Goal: Transaction & Acquisition: Obtain resource

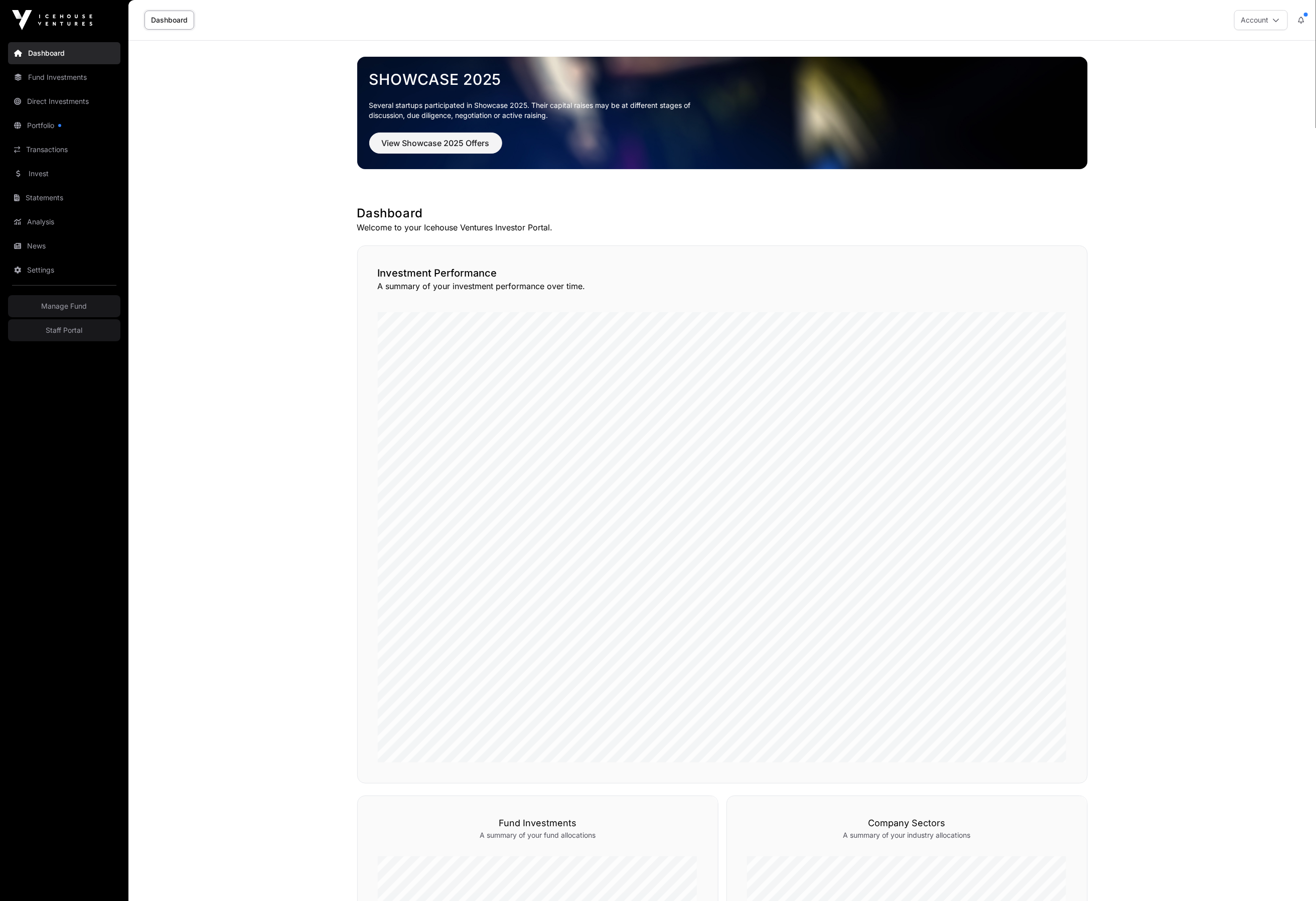
click at [46, 168] on link "Invest" at bounding box center [64, 173] width 112 height 22
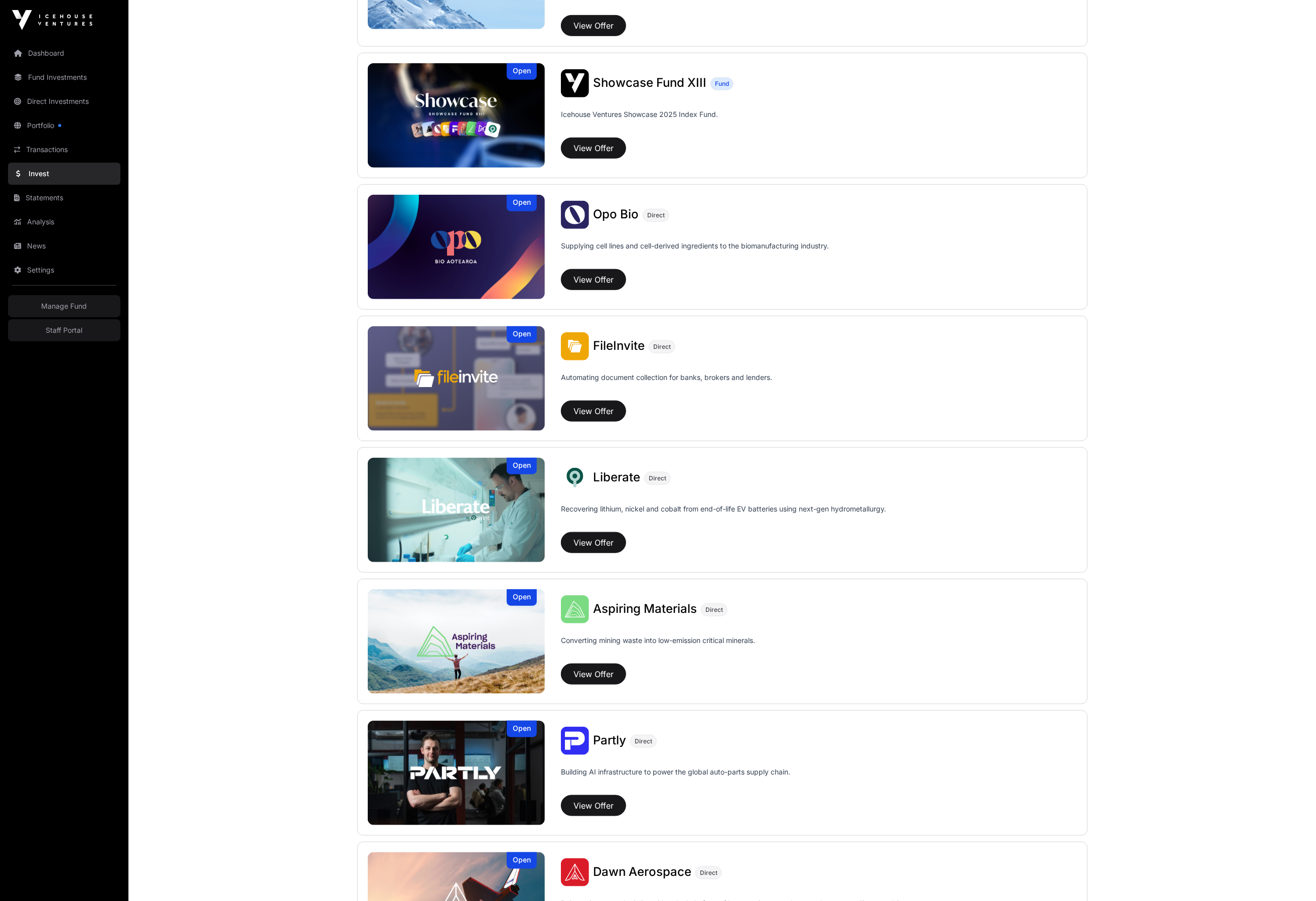
scroll to position [356, 0]
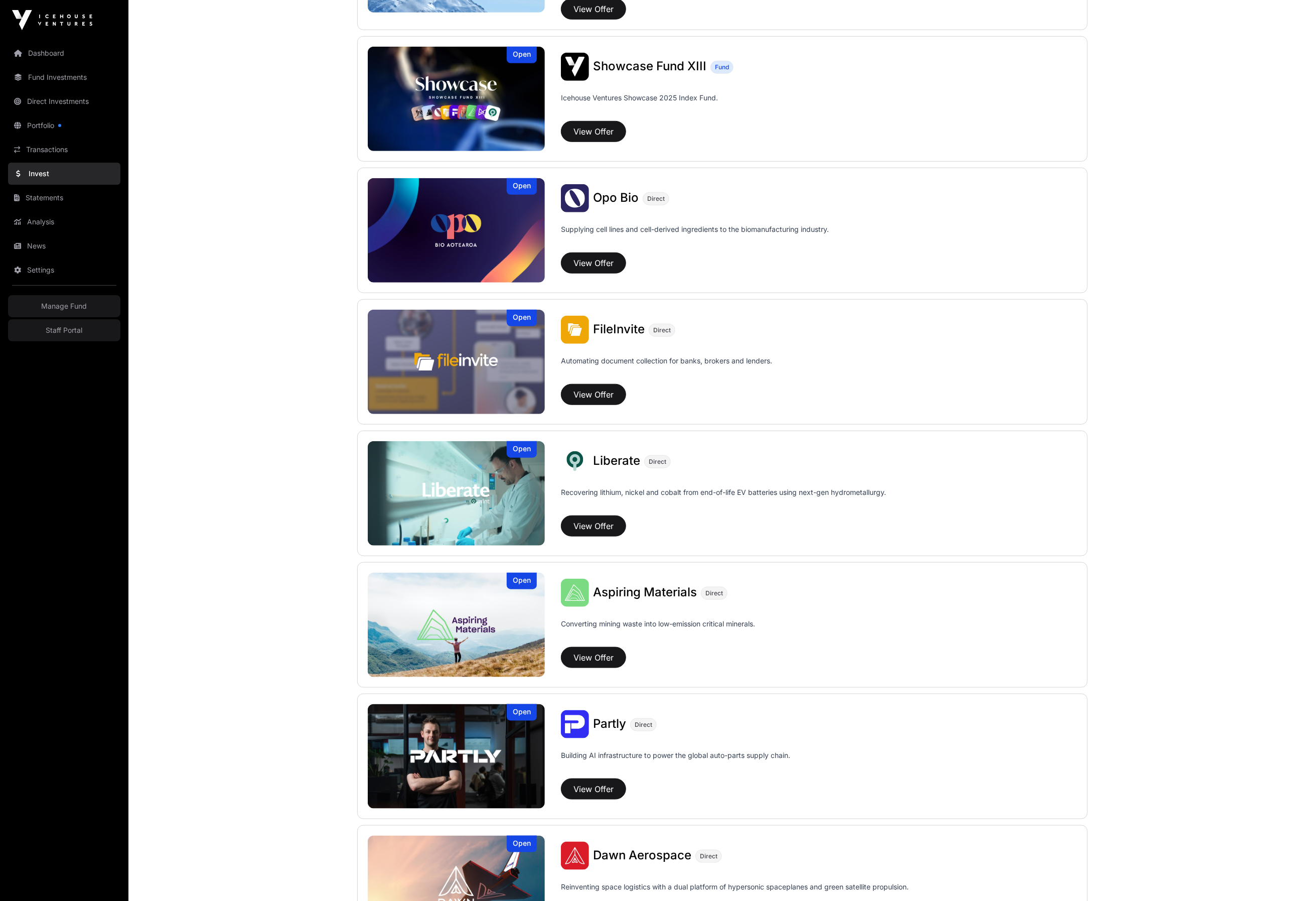
click at [640, 212] on div "Opo Bio Direct" at bounding box center [819, 198] width 516 height 28
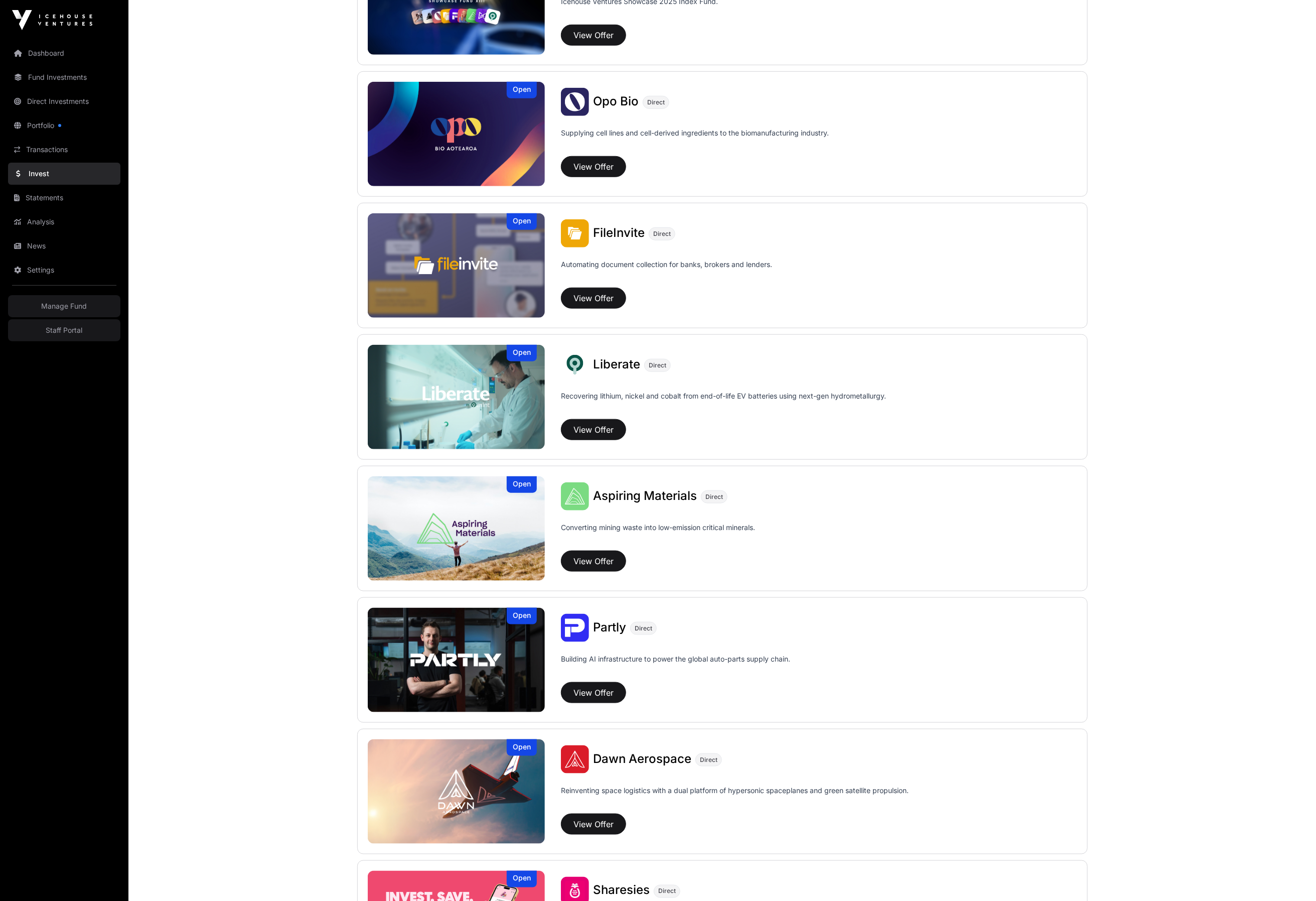
scroll to position [497, 0]
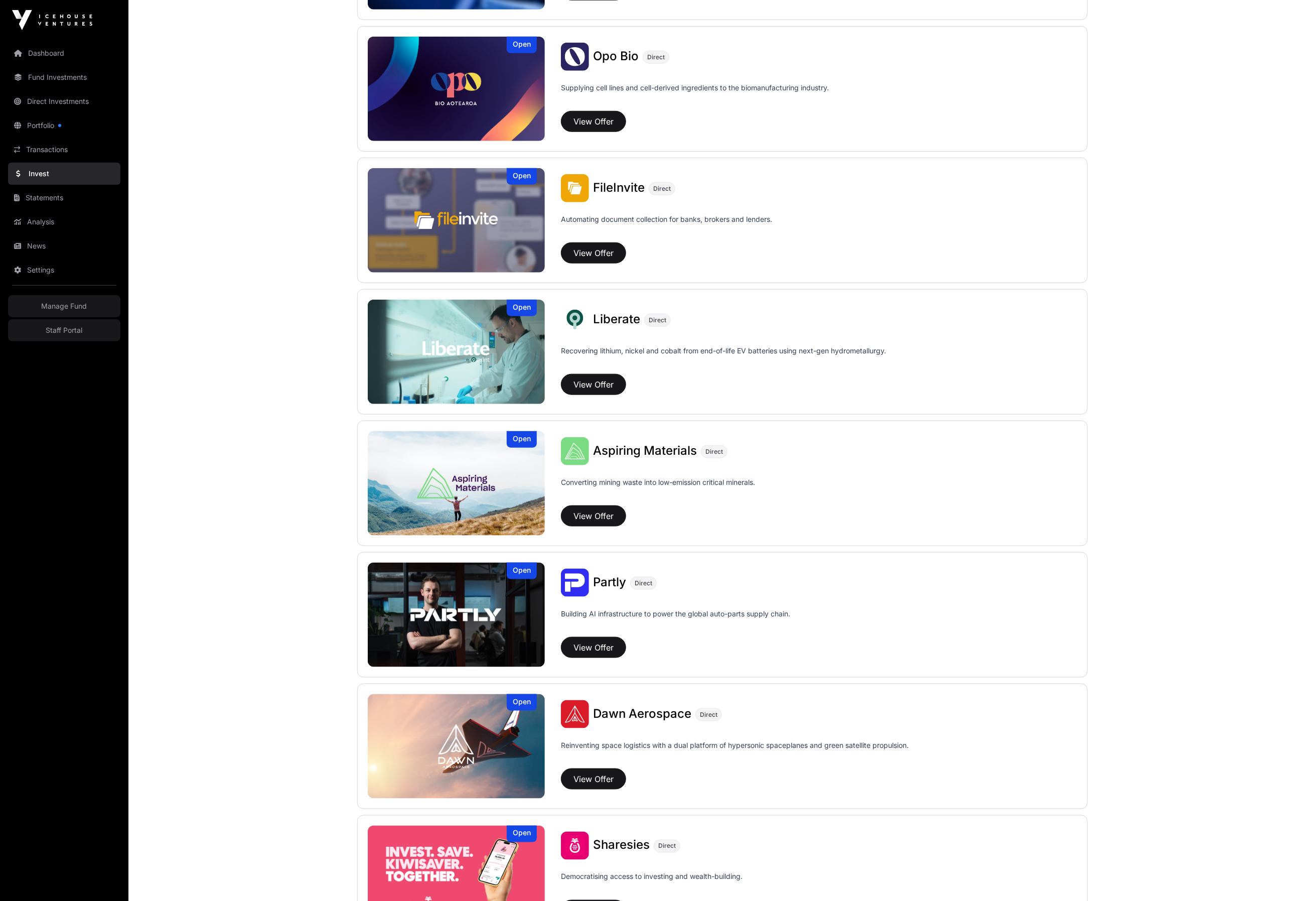
click at [441, 398] on img at bounding box center [457, 352] width 178 height 104
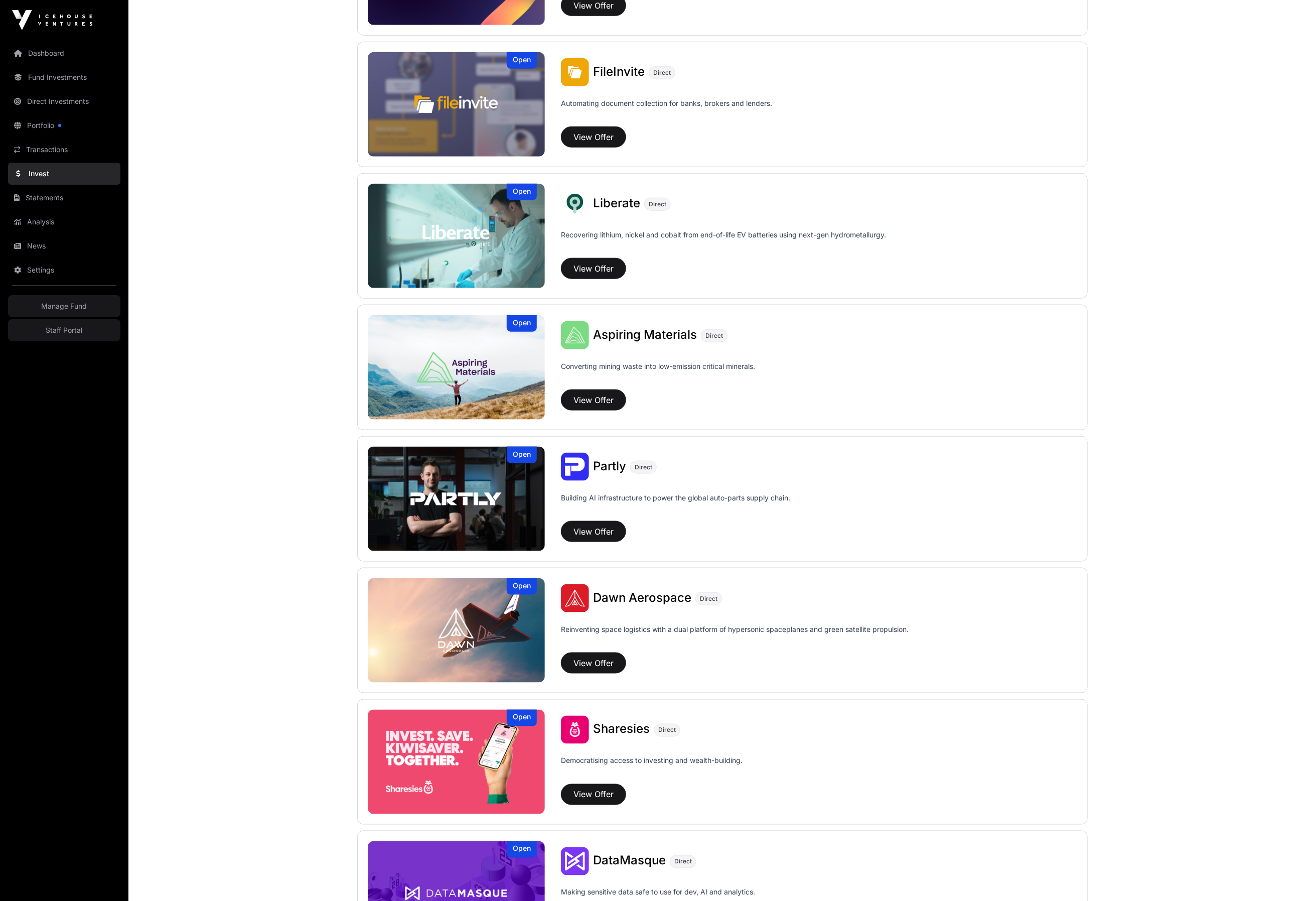
scroll to position [643, 0]
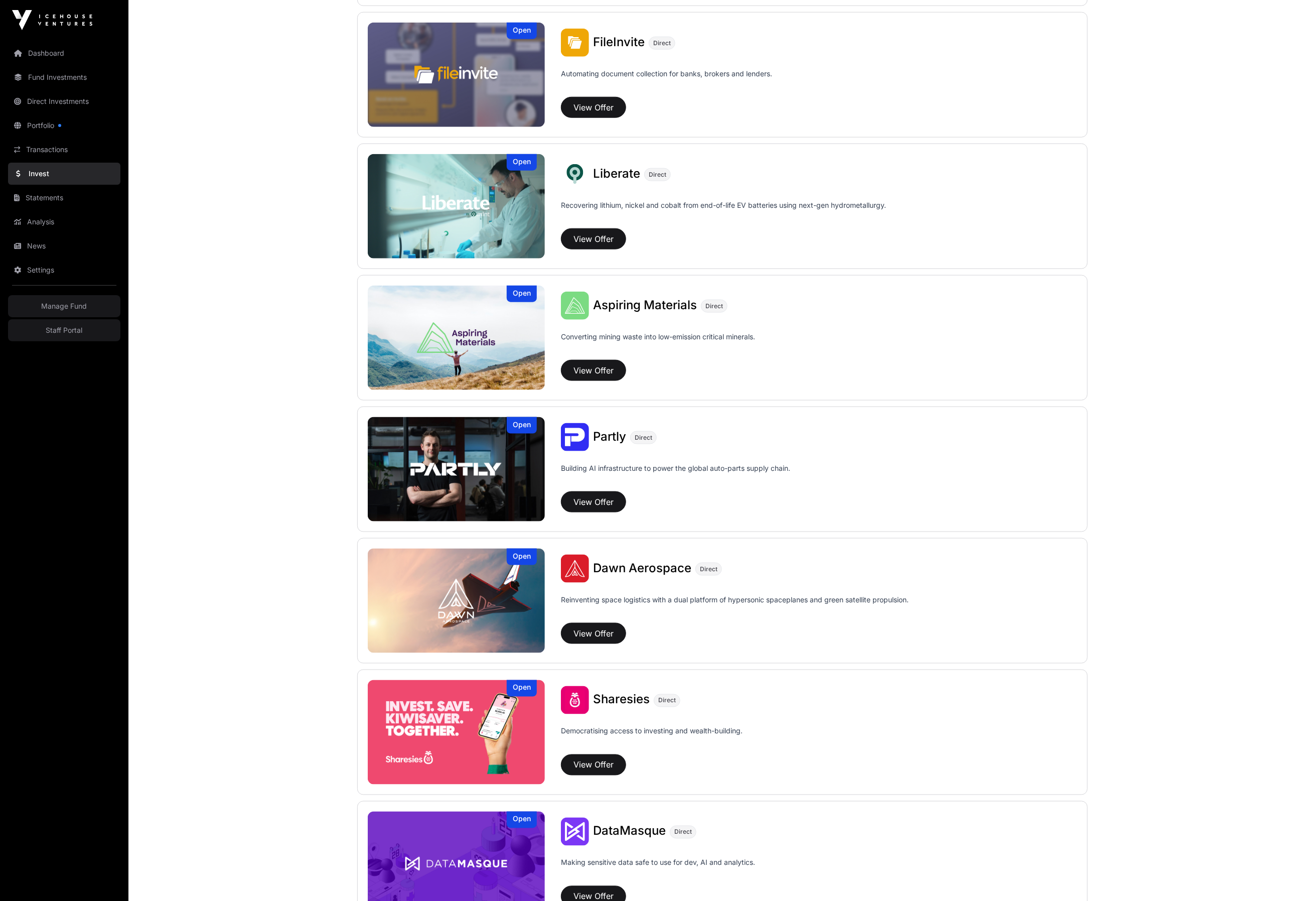
click at [473, 325] on img at bounding box center [457, 338] width 178 height 104
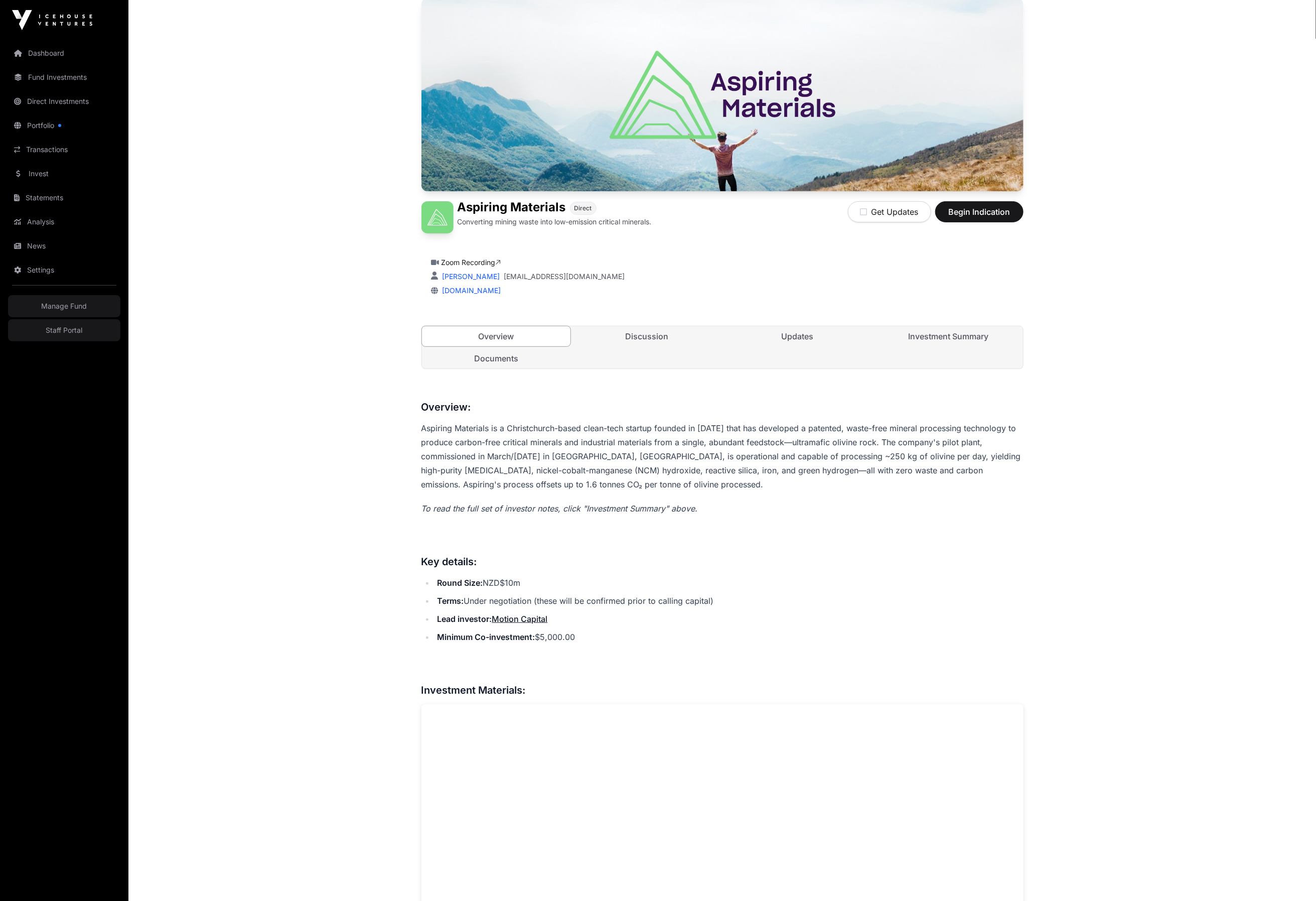
scroll to position [119, 0]
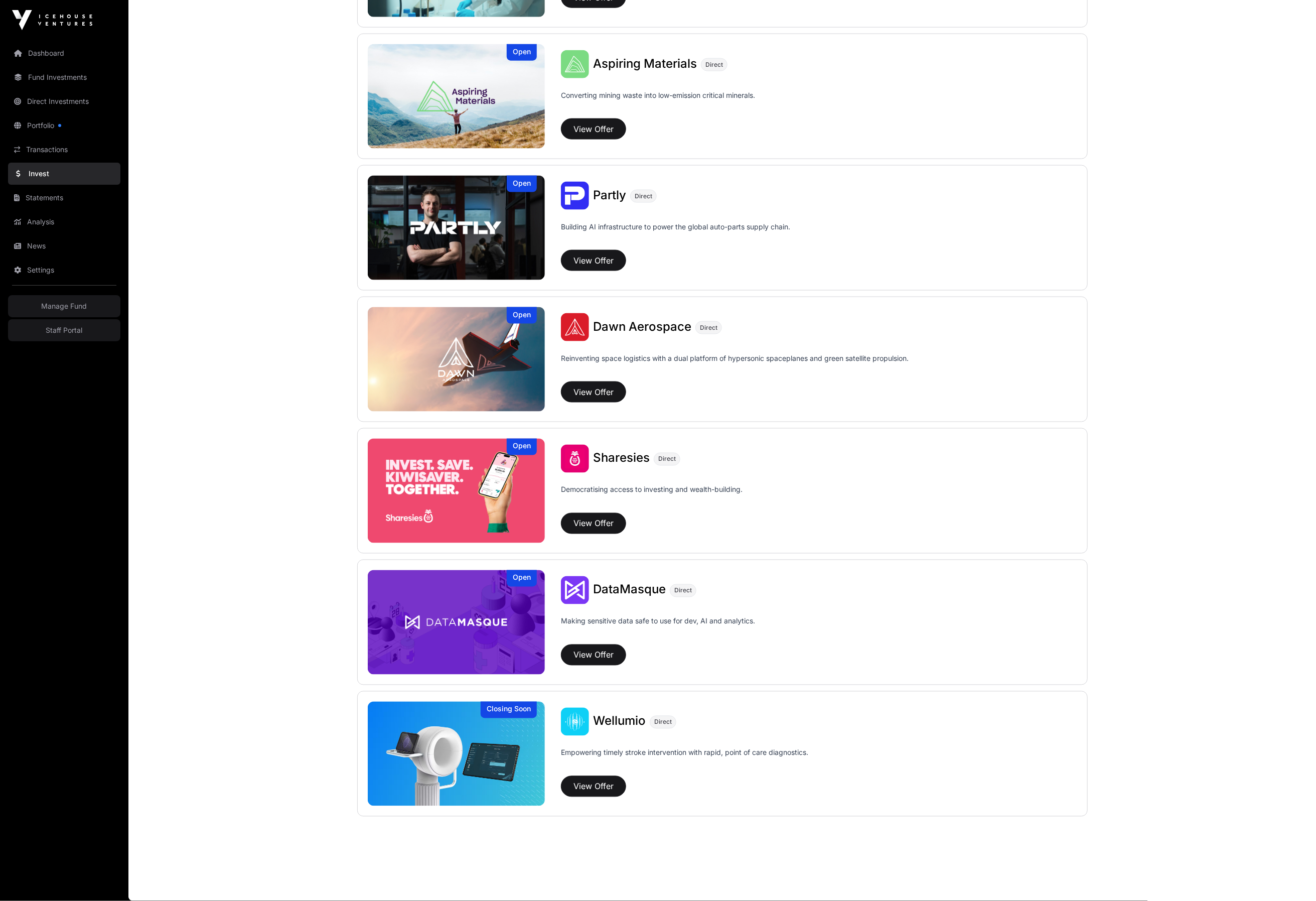
scroll to position [889, 0]
click at [461, 759] on img at bounding box center [457, 754] width 178 height 104
